Goal: Transaction & Acquisition: Purchase product/service

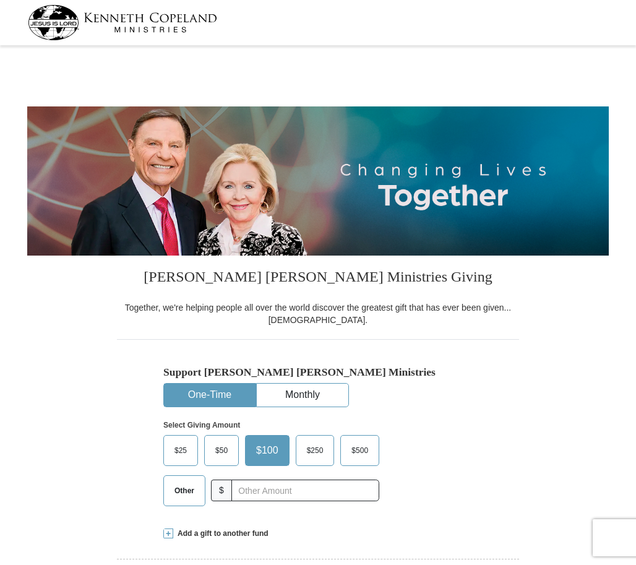
select select "CA"
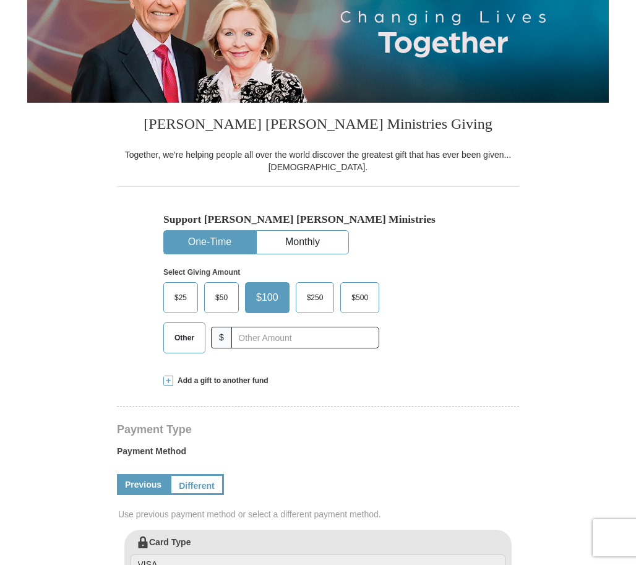
scroll to position [156, 0]
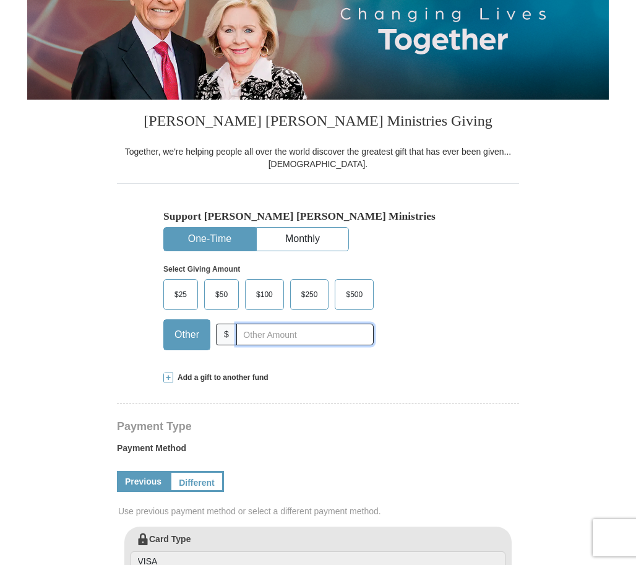
click at [247, 338] on input "text" at bounding box center [304, 334] width 137 height 22
click at [168, 377] on span at bounding box center [168, 377] width 10 height 10
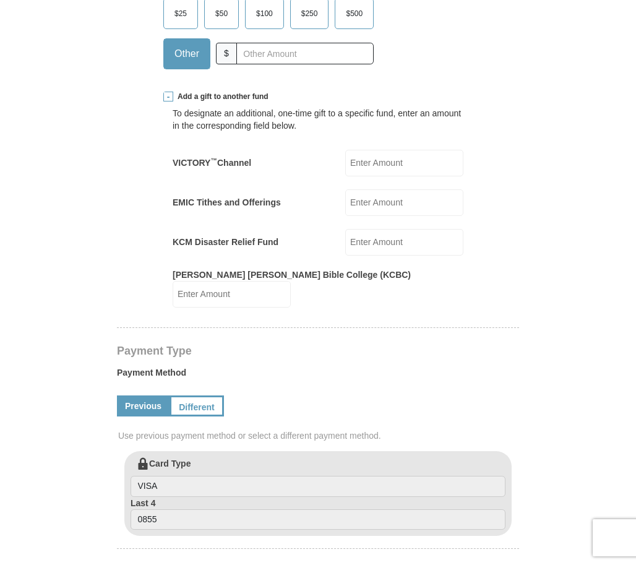
scroll to position [435, 0]
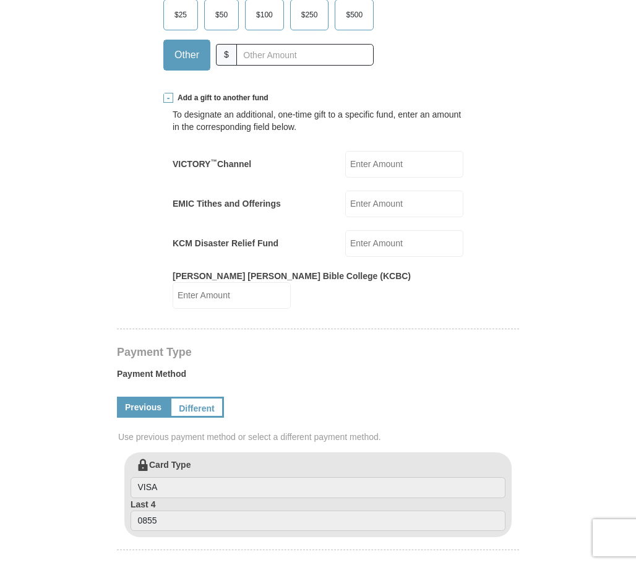
click at [369, 196] on input "EMIC Tithes and Offerings" at bounding box center [404, 204] width 118 height 27
type input "33"
click at [512, 242] on div "Kenneth Copeland Ministries Giving Together, we're helping people all over the …" at bounding box center [318, 480] width 402 height 1320
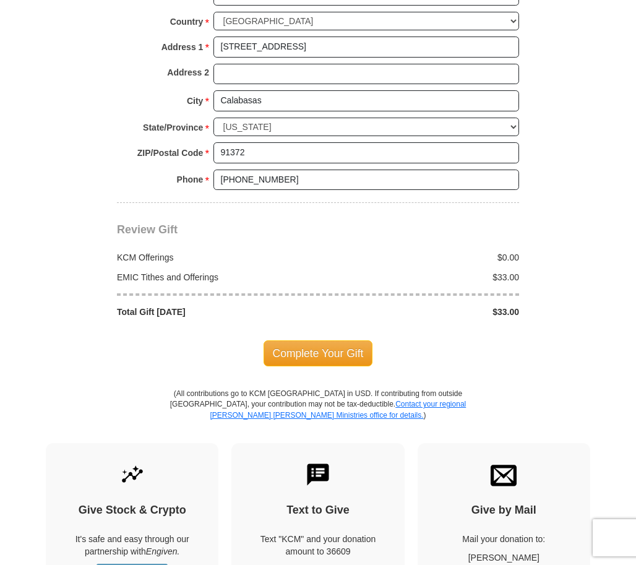
scroll to position [1126, 0]
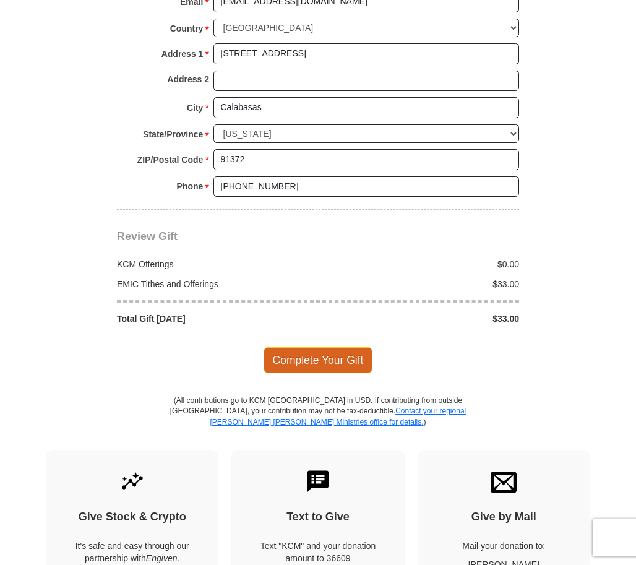
click at [342, 349] on span "Complete Your Gift" at bounding box center [318, 360] width 109 height 26
